Goal: Transaction & Acquisition: Purchase product/service

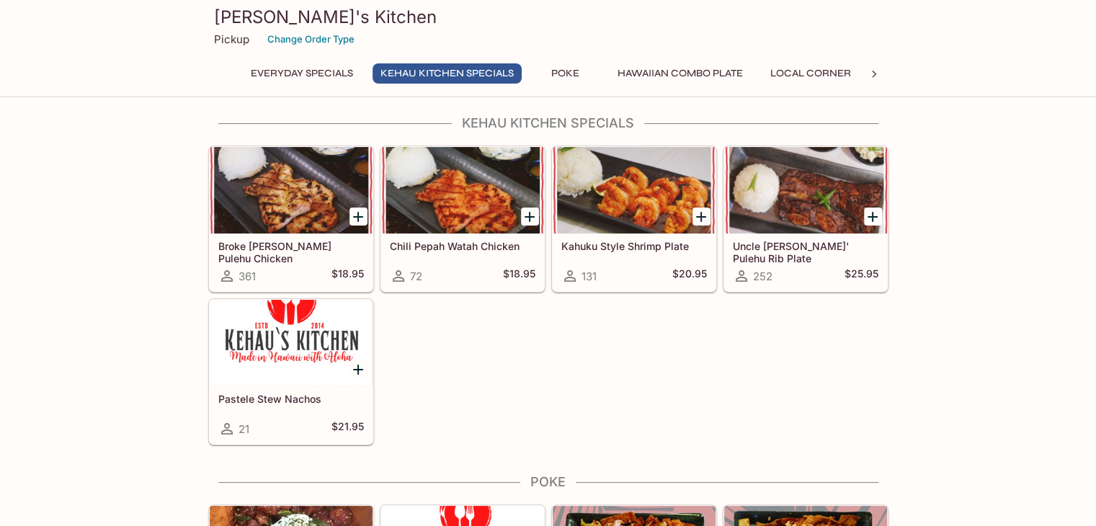
scroll to position [216, 0]
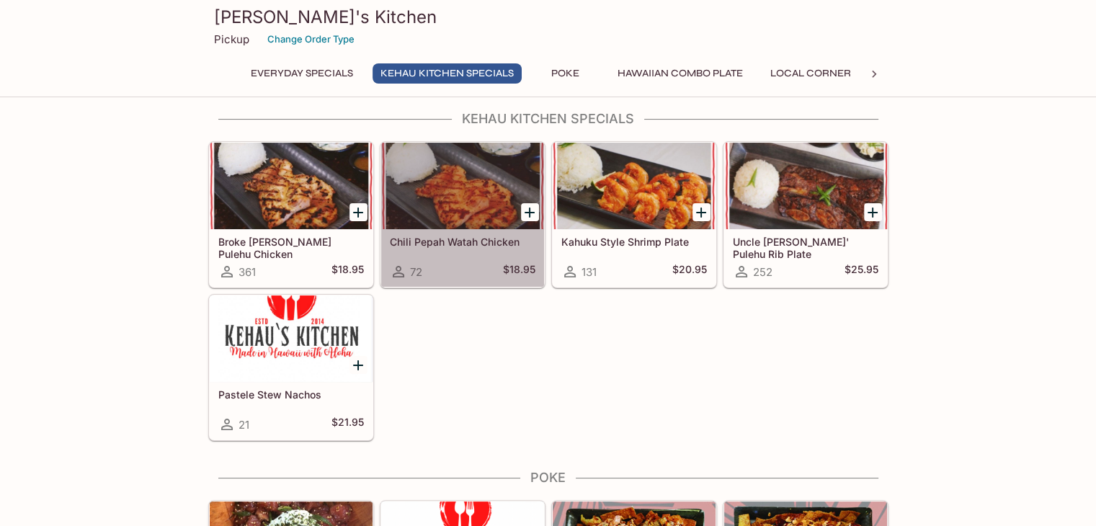
click at [476, 239] on h5 "Chili Pepah Watah Chicken" at bounding box center [463, 242] width 146 height 12
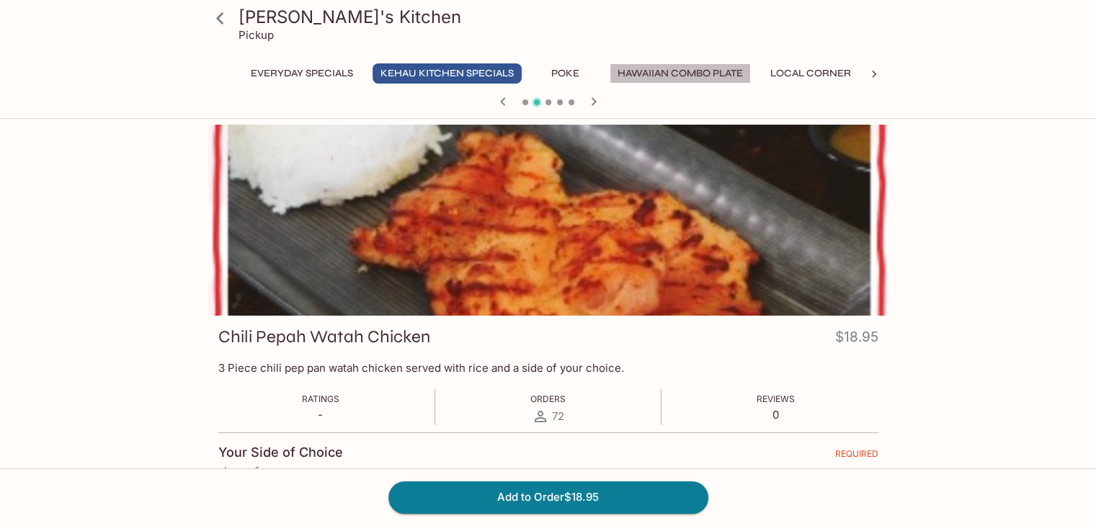
click at [724, 68] on button "Hawaiian Combo Plate" at bounding box center [680, 73] width 141 height 20
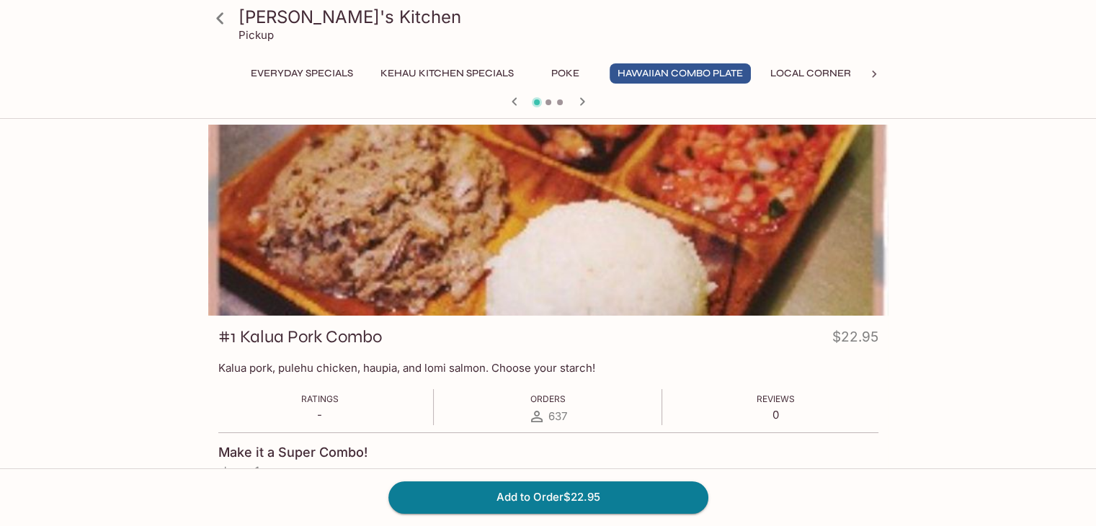
click at [585, 99] on icon "button" at bounding box center [582, 101] width 17 height 17
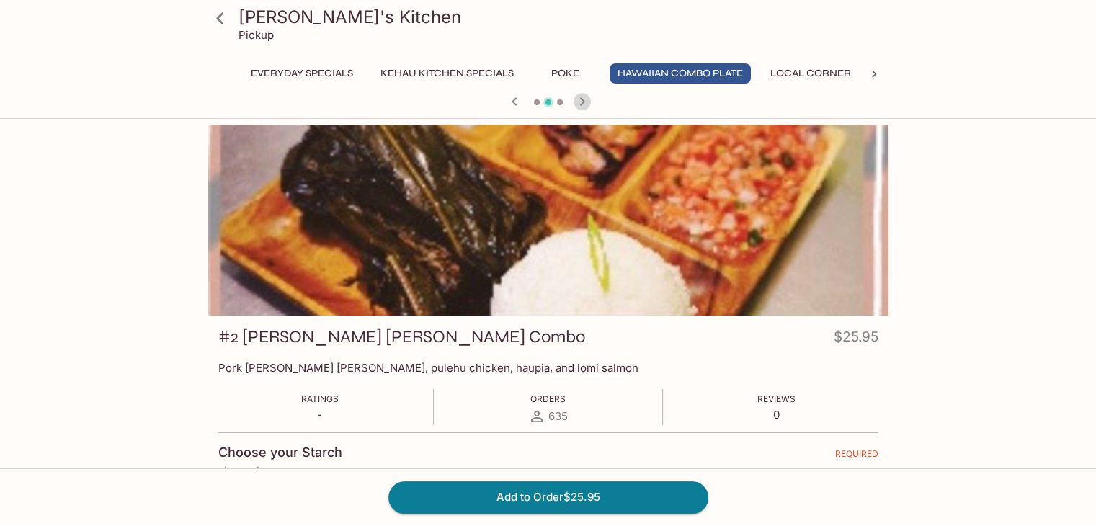
click at [585, 99] on icon "button" at bounding box center [582, 101] width 17 height 17
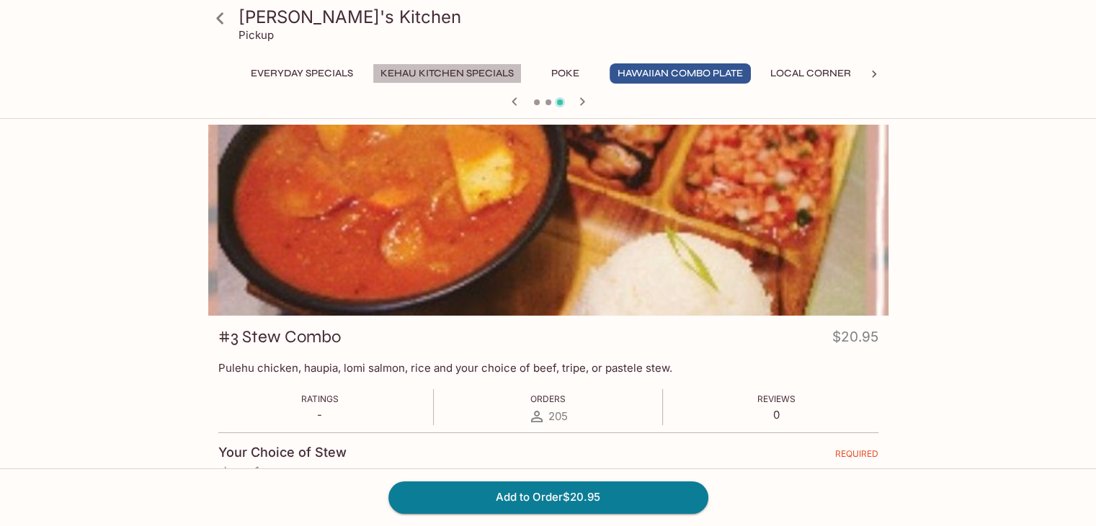
click at [427, 73] on button "Kehau Kitchen Specials" at bounding box center [447, 73] width 149 height 20
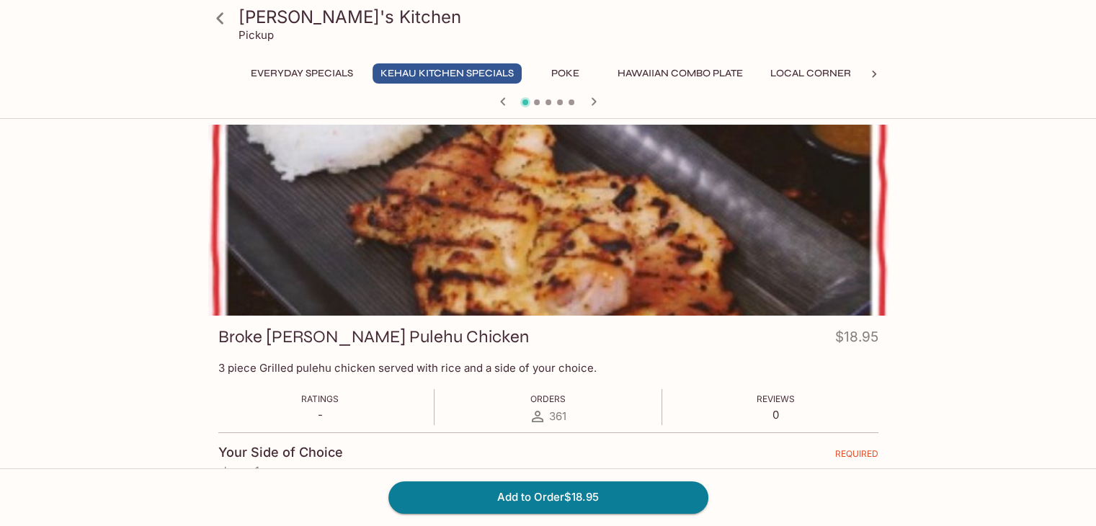
click at [594, 102] on icon "button" at bounding box center [593, 101] width 17 height 17
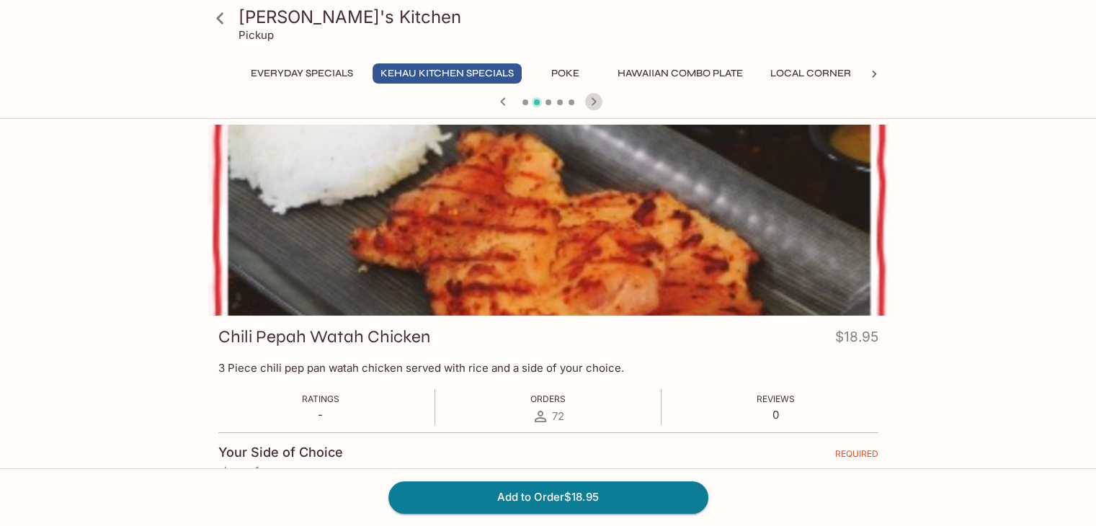
click at [594, 102] on icon "button" at bounding box center [593, 101] width 5 height 8
